Goal: Task Accomplishment & Management: Manage account settings

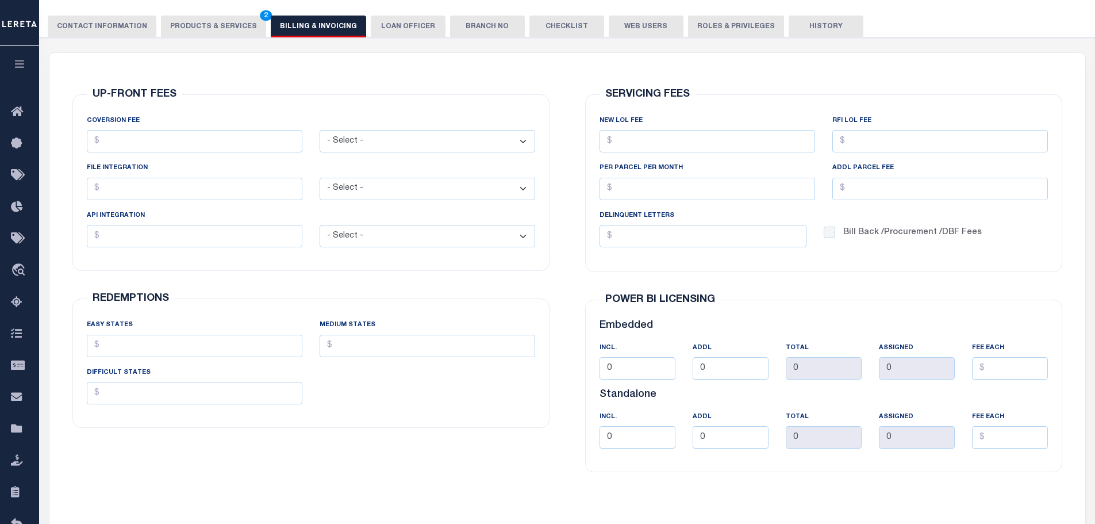
scroll to position [133, 0]
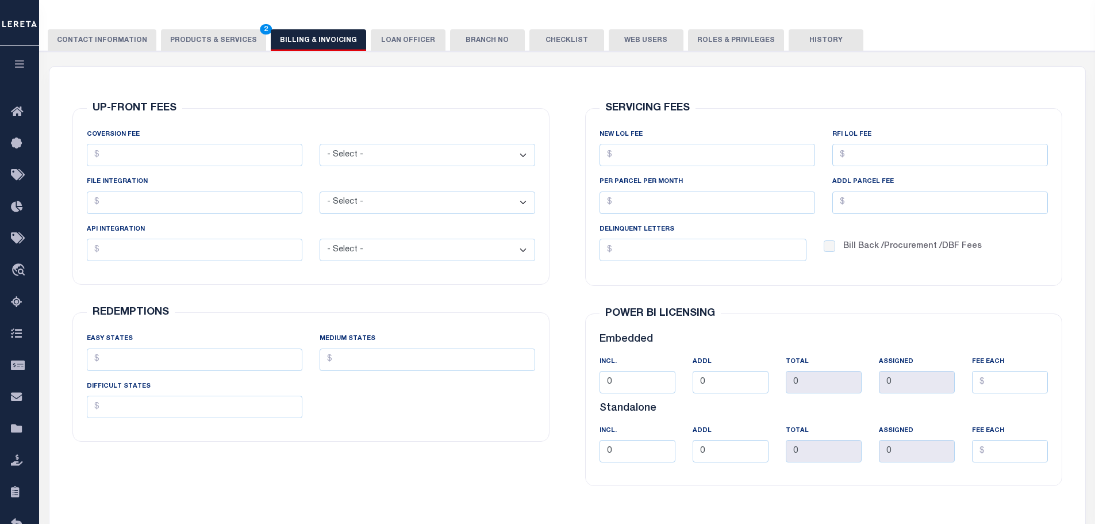
click at [983, 294] on div "SERVICING FEES NEW LOL FEE RFI LOL Fee PER PARCEL PER MONTH ADDL PARCEL FEE Bil…" at bounding box center [823, 196] width 495 height 205
drag, startPoint x: 351, startPoint y: 368, endPoint x: 354, endPoint y: 351, distance: 16.9
click at [352, 363] on input "MEDIUM STATES" at bounding box center [427, 359] width 215 height 22
click at [622, 37] on button "Web Users" at bounding box center [646, 40] width 75 height 22
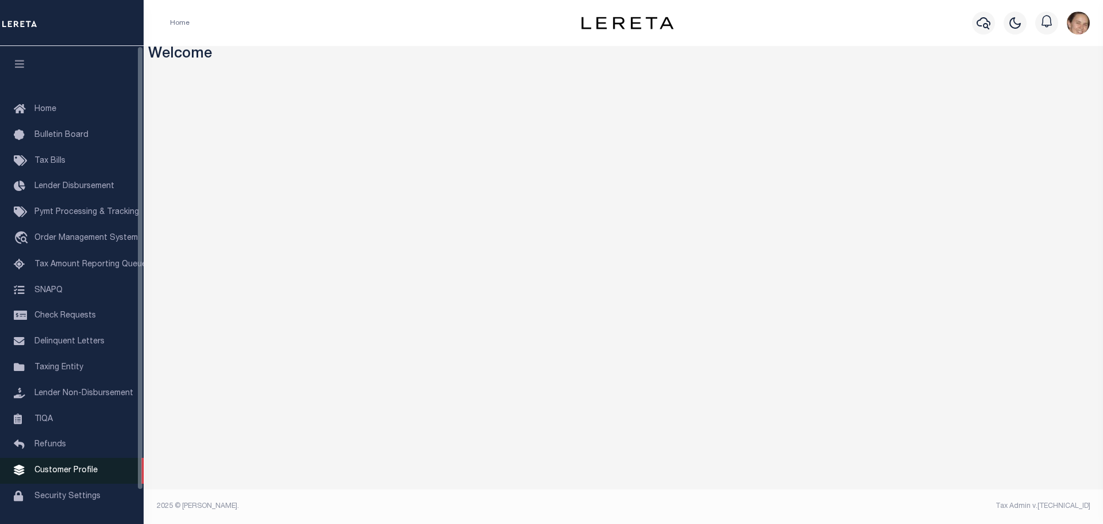
click at [65, 471] on link "Customer Profile" at bounding box center [72, 470] width 144 height 26
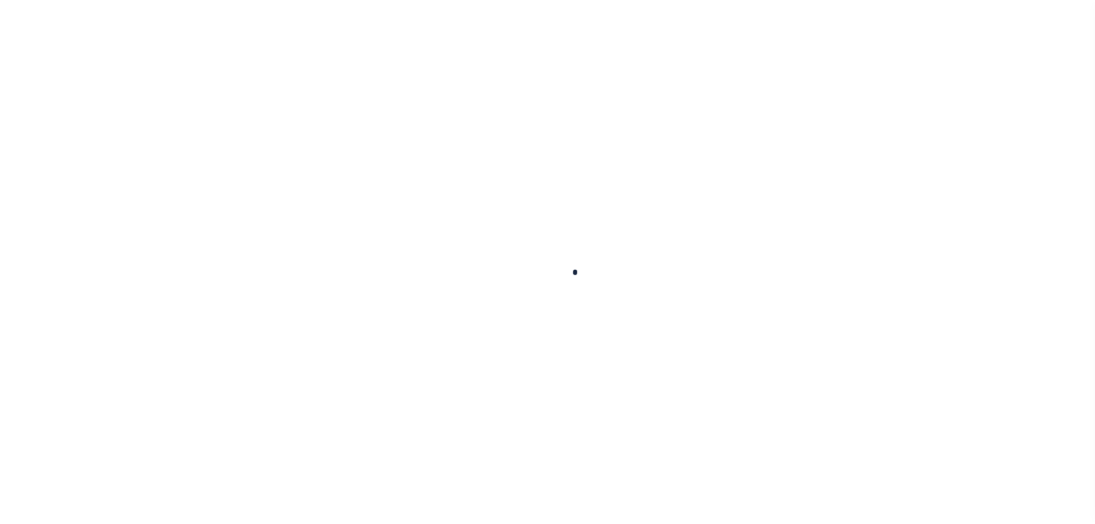
scroll to position [28, 0]
type input "Sample"
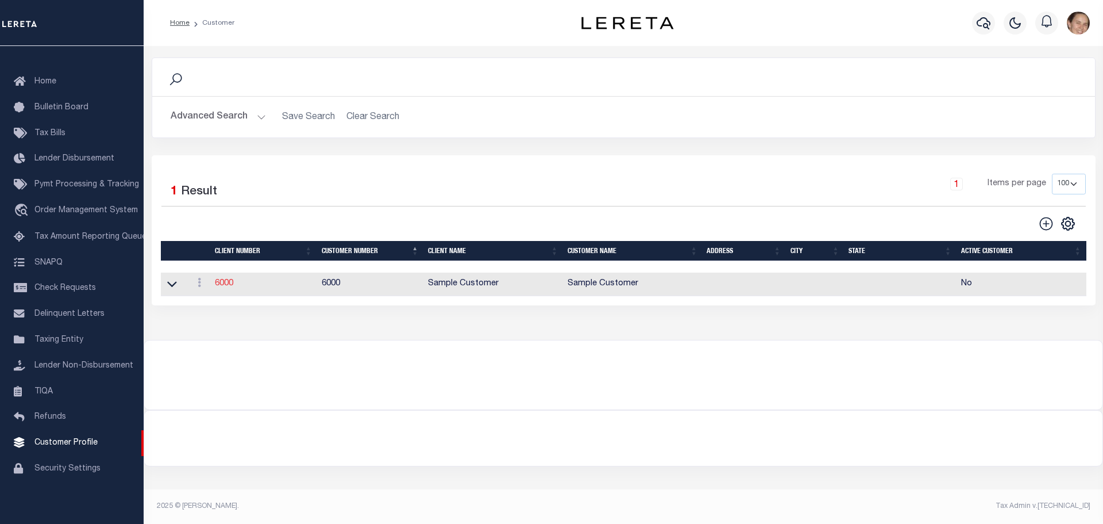
click at [224, 287] on link "6000" at bounding box center [224, 283] width 18 height 8
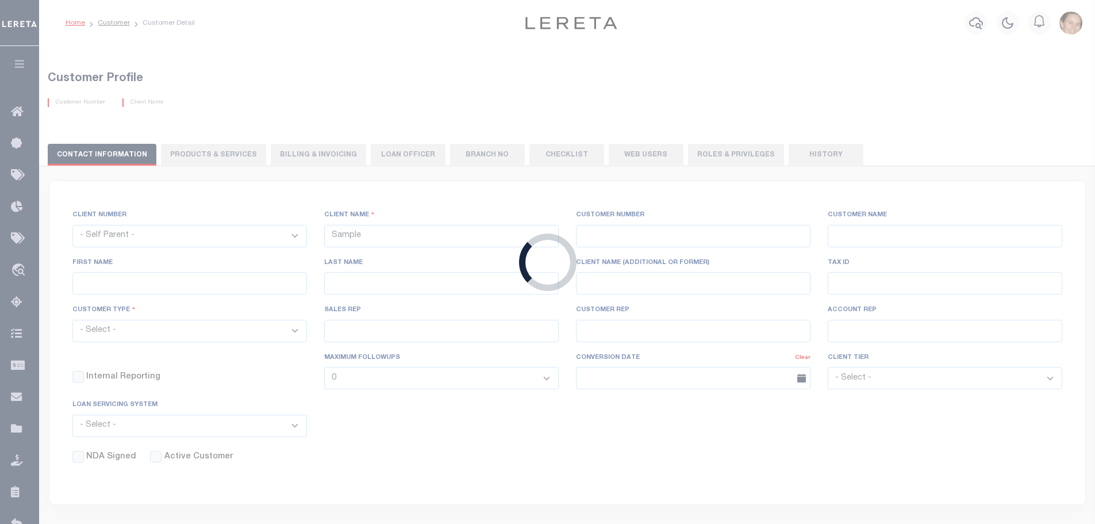
select select
type input "Sample Customer"
type input "6000"
type input "Sample Customer"
type input "[PERSON_NAME]"
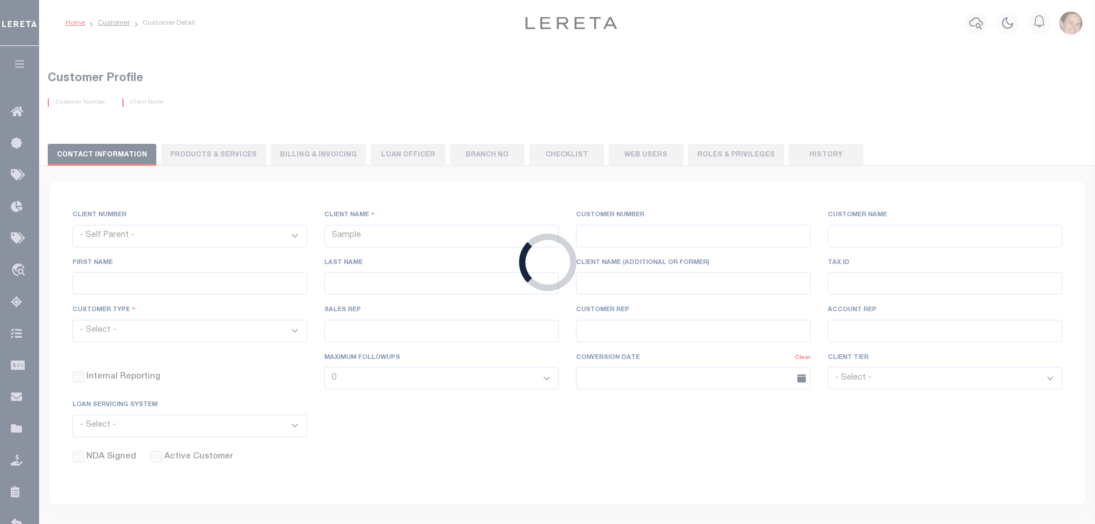
type input "[PERSON_NAME]"
select select "Residential"
select select "Tier 1"
select select "OTH"
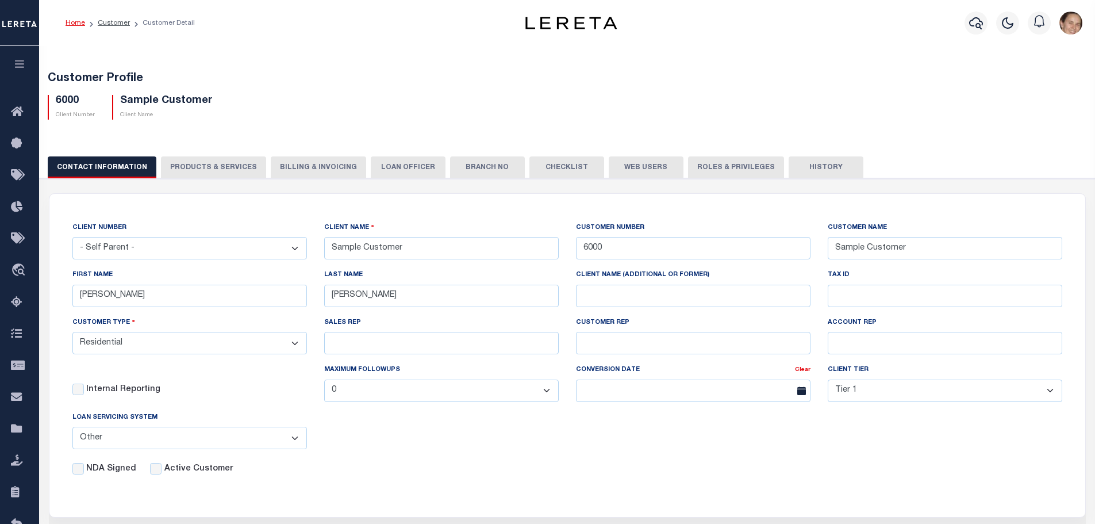
click at [640, 172] on button "Web Users" at bounding box center [646, 167] width 75 height 22
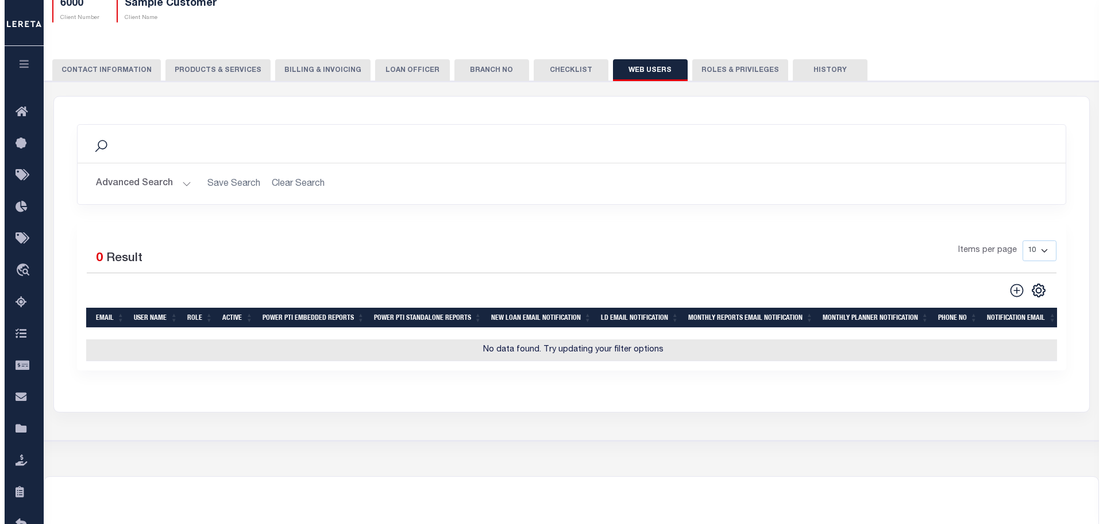
scroll to position [115, 0]
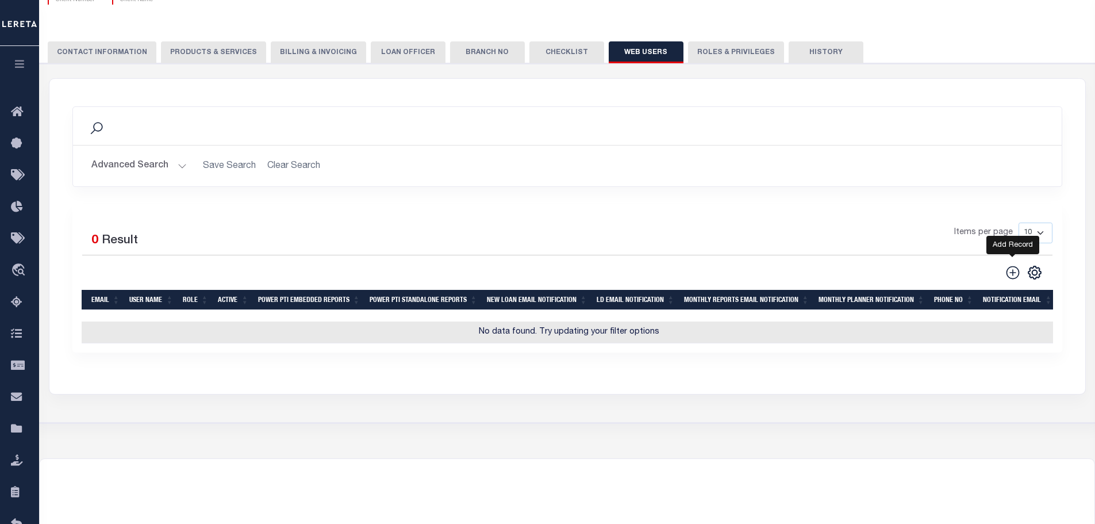
click at [1014, 275] on icon at bounding box center [1012, 272] width 15 height 15
